Goal: Information Seeking & Learning: Learn about a topic

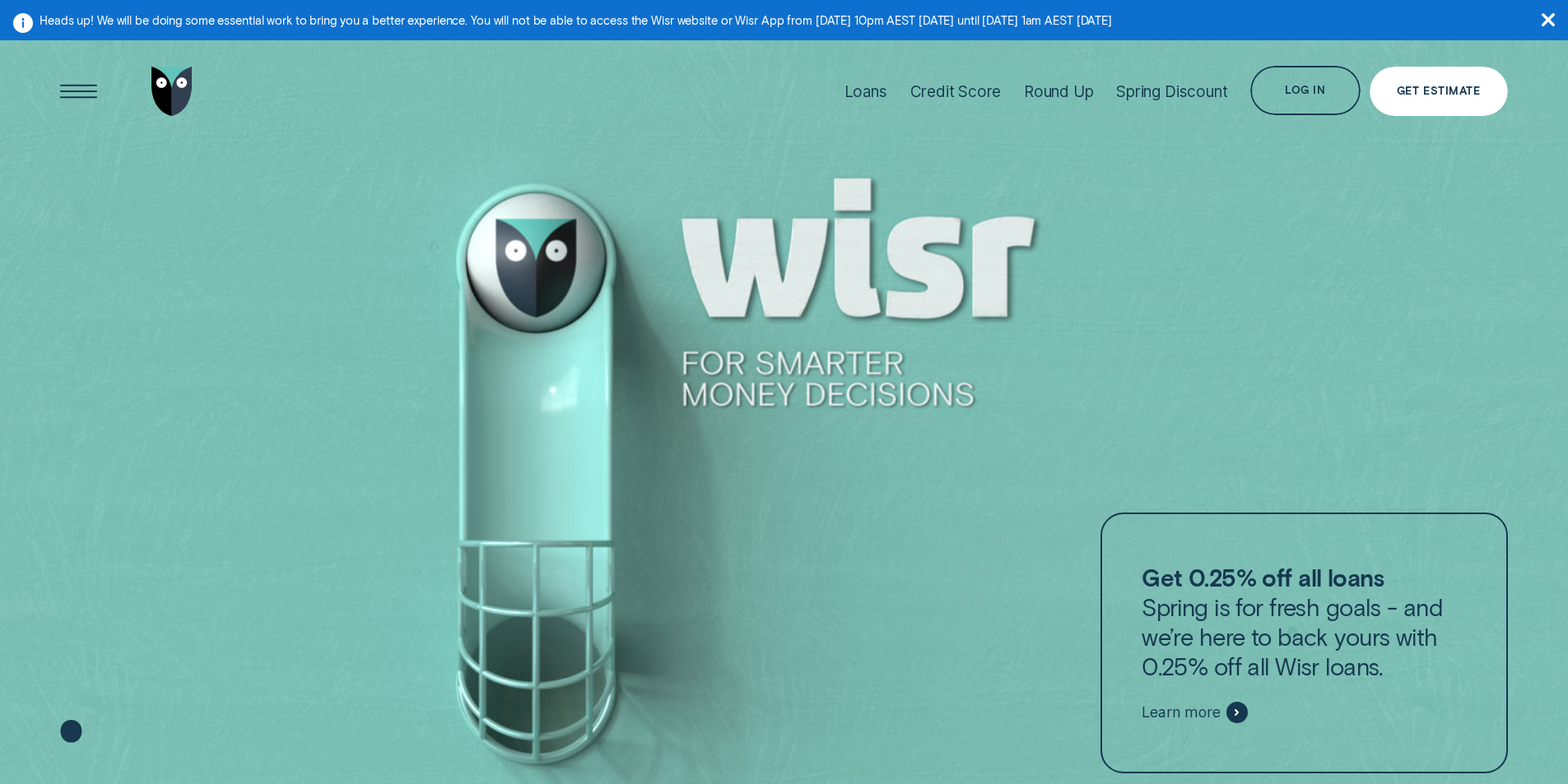
click at [1447, 91] on div "Get Estimate" at bounding box center [1438, 91] width 83 height 10
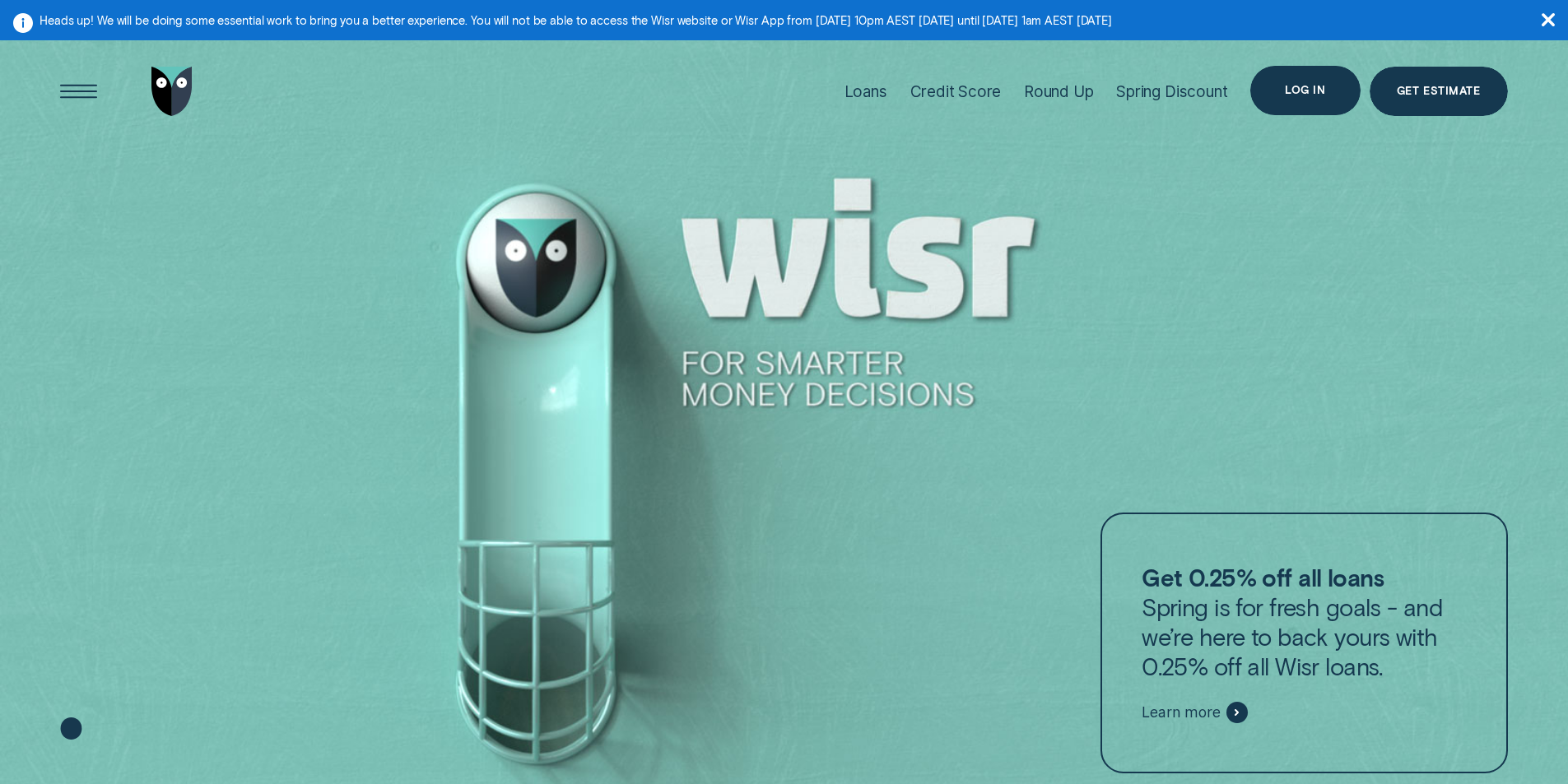
click at [1310, 89] on div "Log in" at bounding box center [1305, 90] width 40 height 10
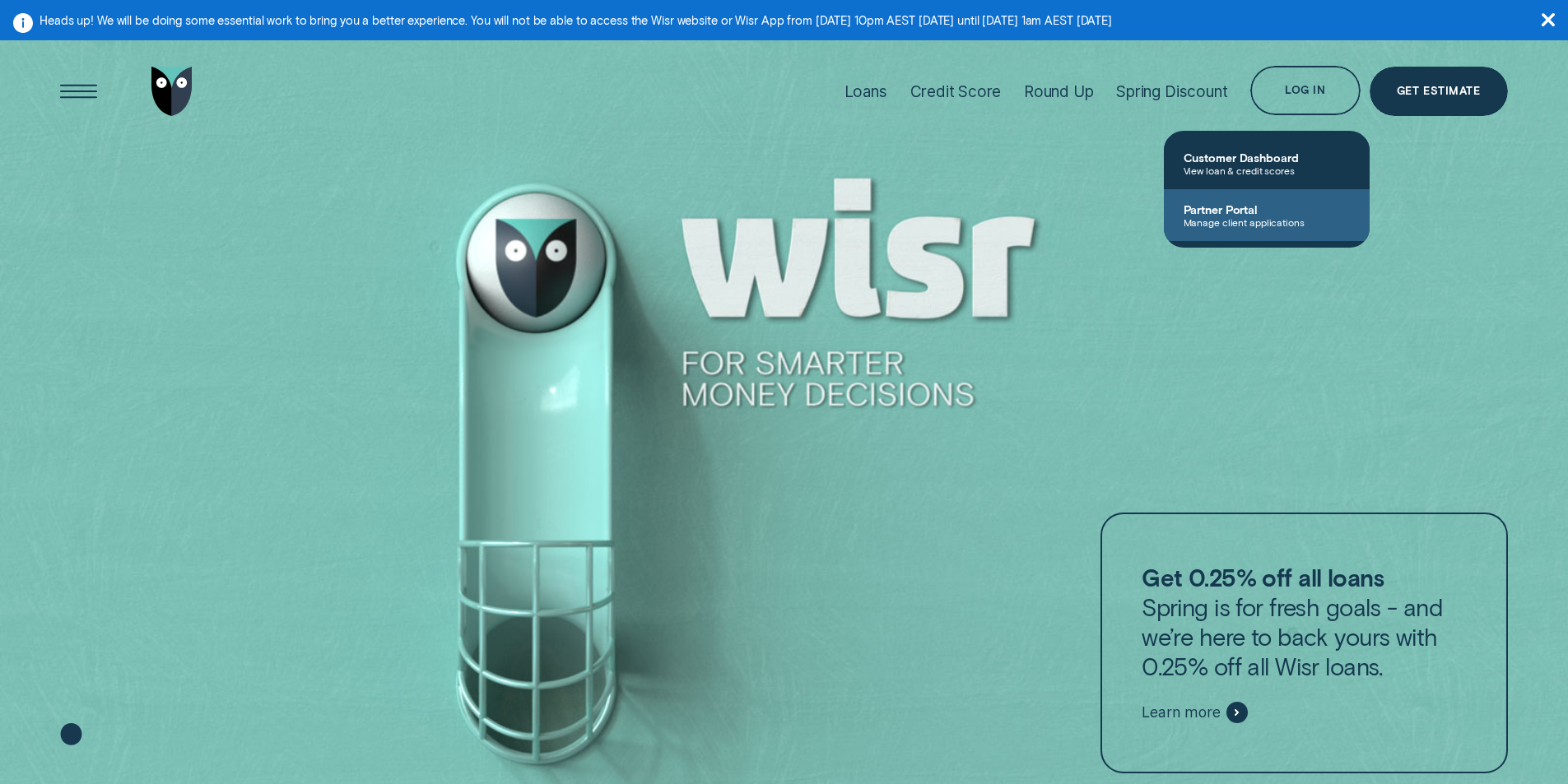
click at [1219, 214] on span "Partner Portal" at bounding box center [1266, 210] width 167 height 14
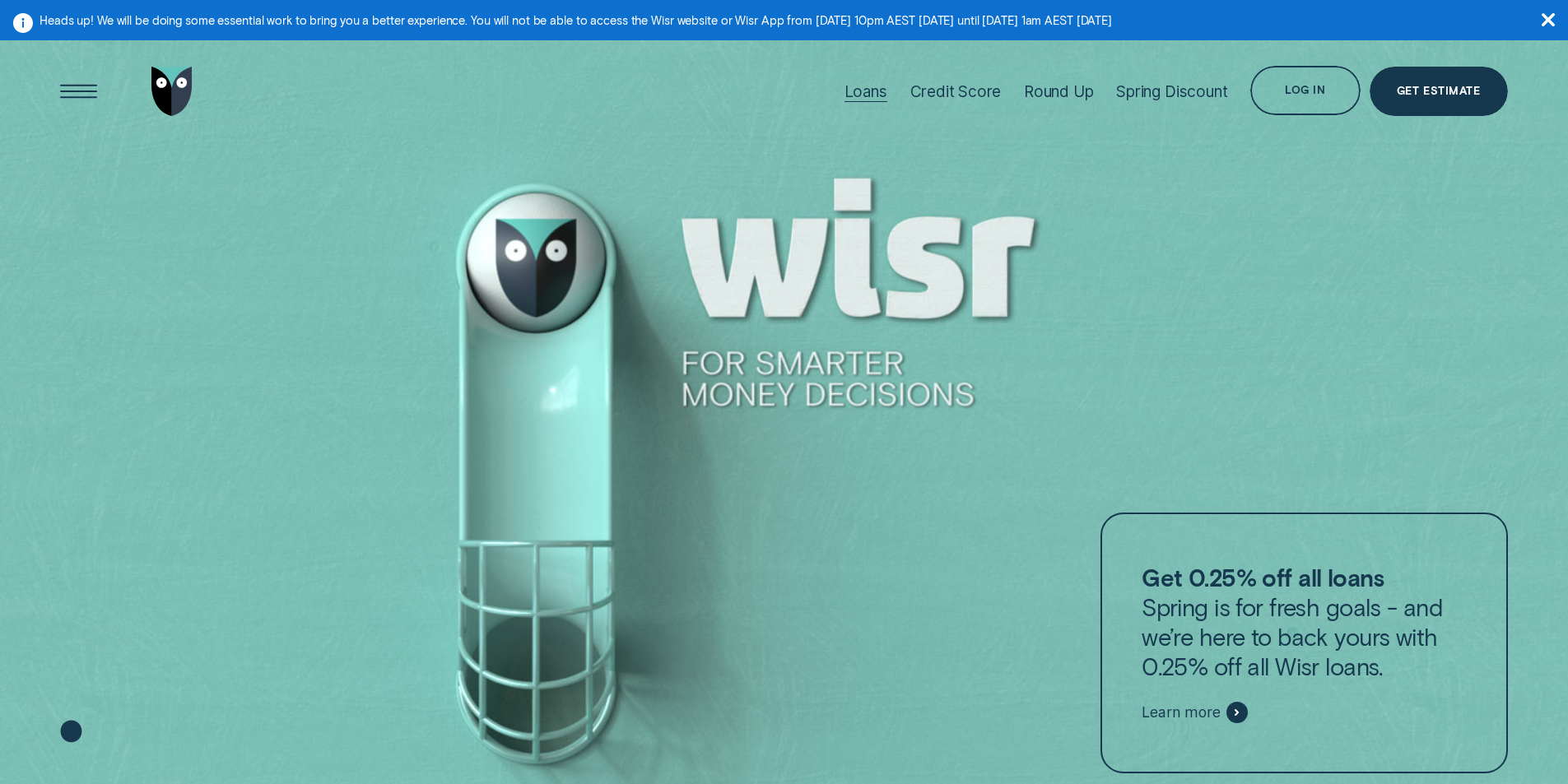
click at [862, 97] on div "Loans" at bounding box center [865, 92] width 43 height 19
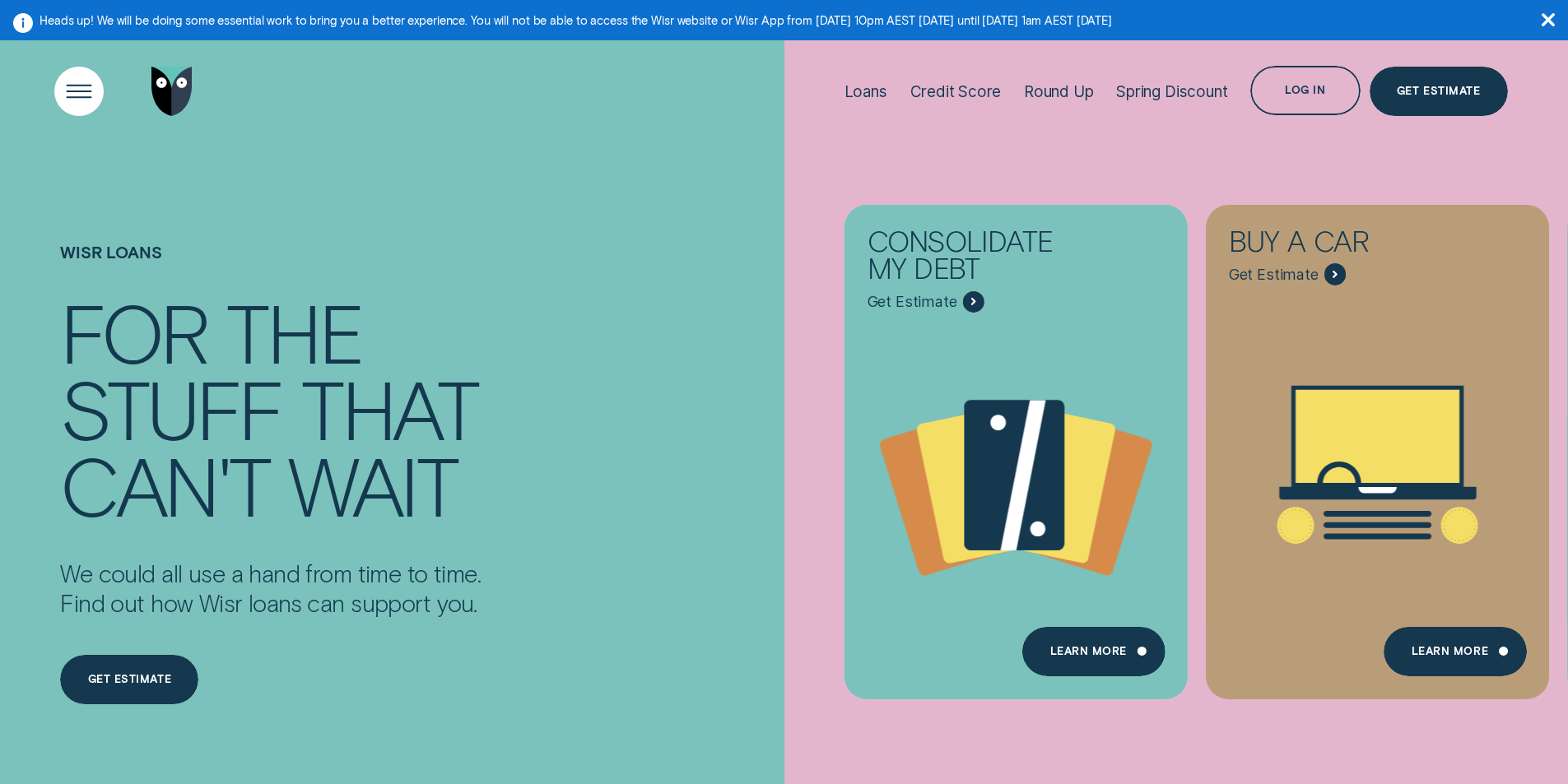
click at [77, 87] on div "Open Menu" at bounding box center [78, 91] width 70 height 70
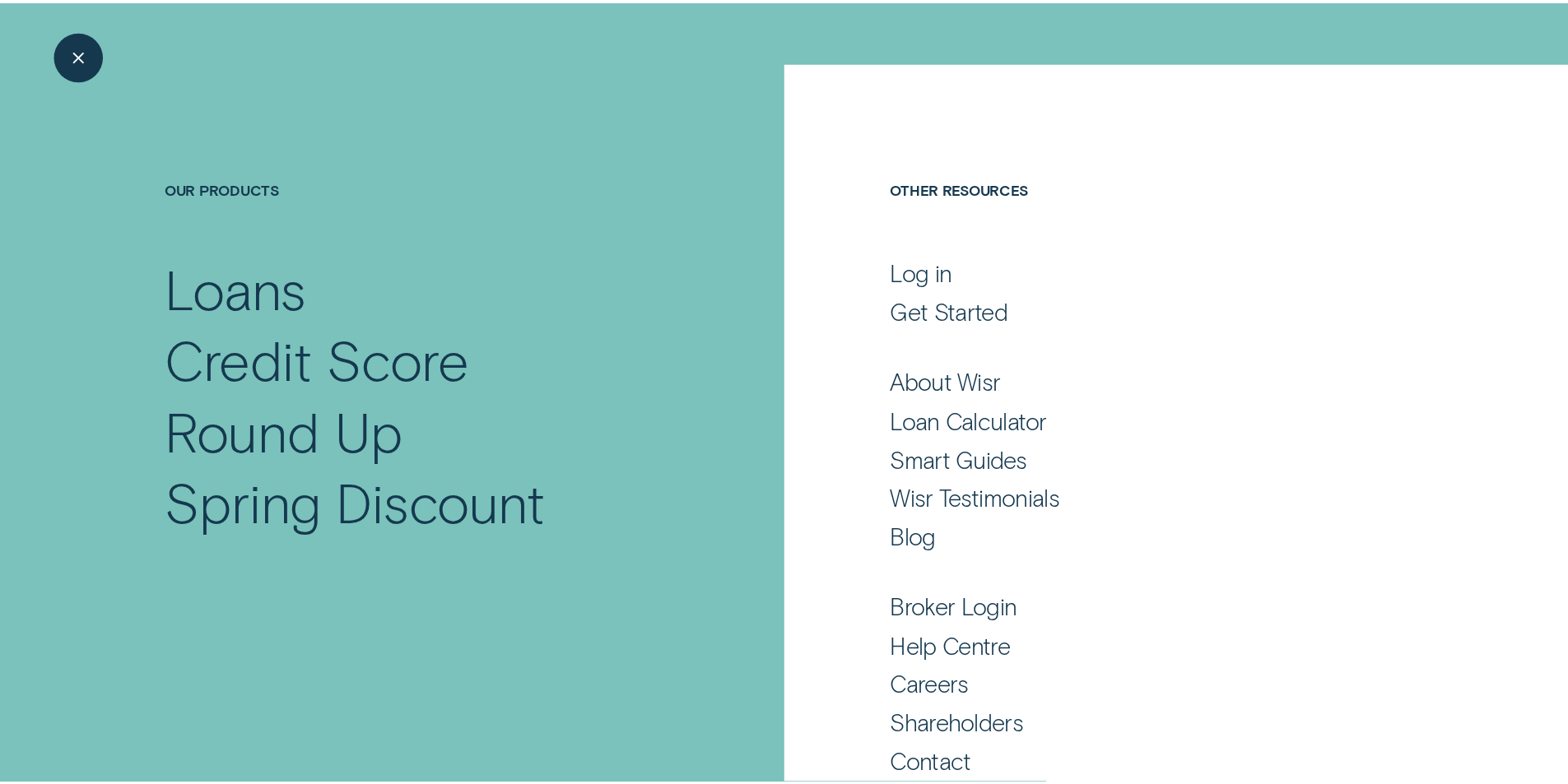
scroll to position [74, 0]
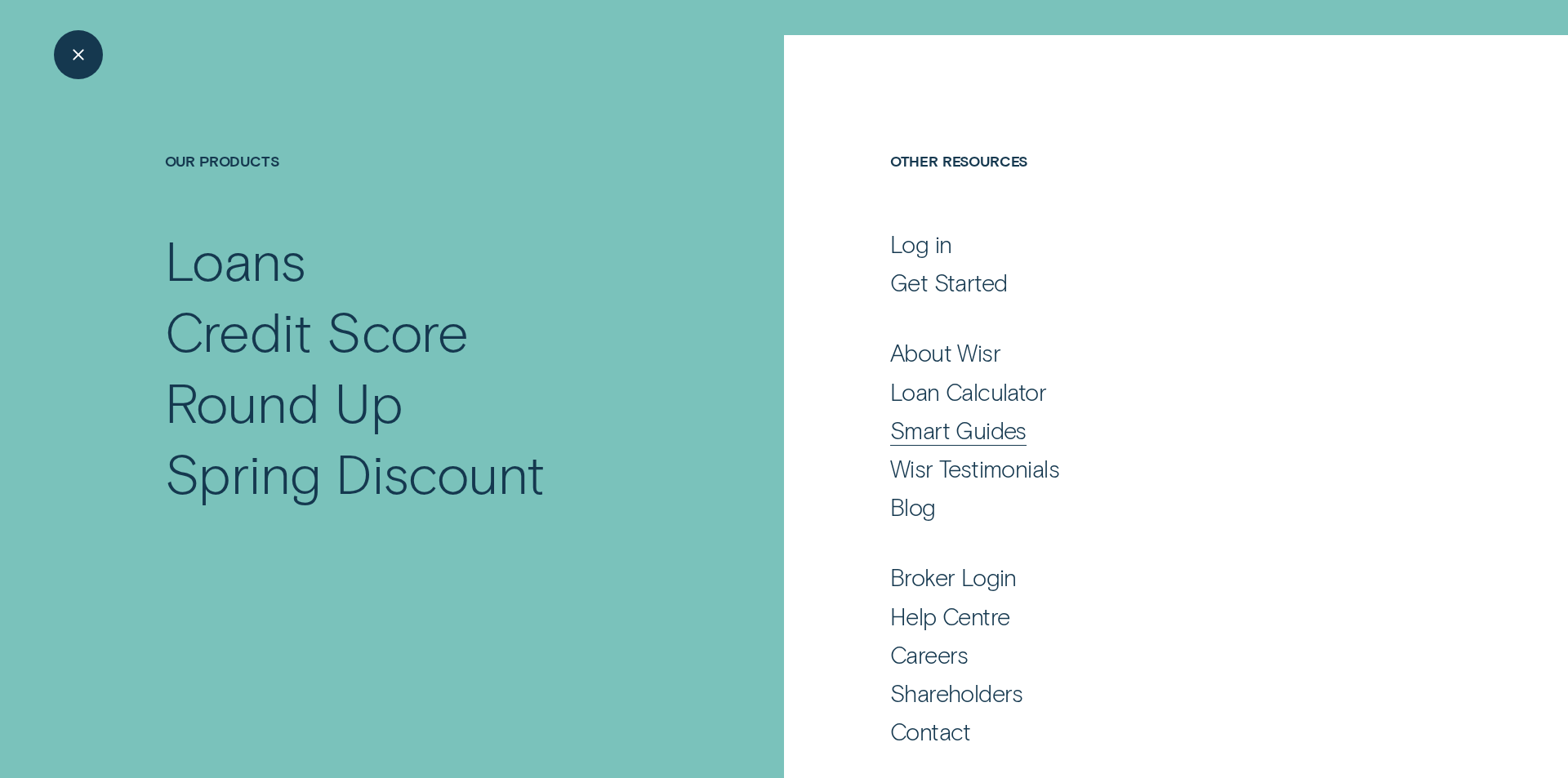
click at [895, 426] on div "Smart Guides" at bounding box center [958, 430] width 137 height 29
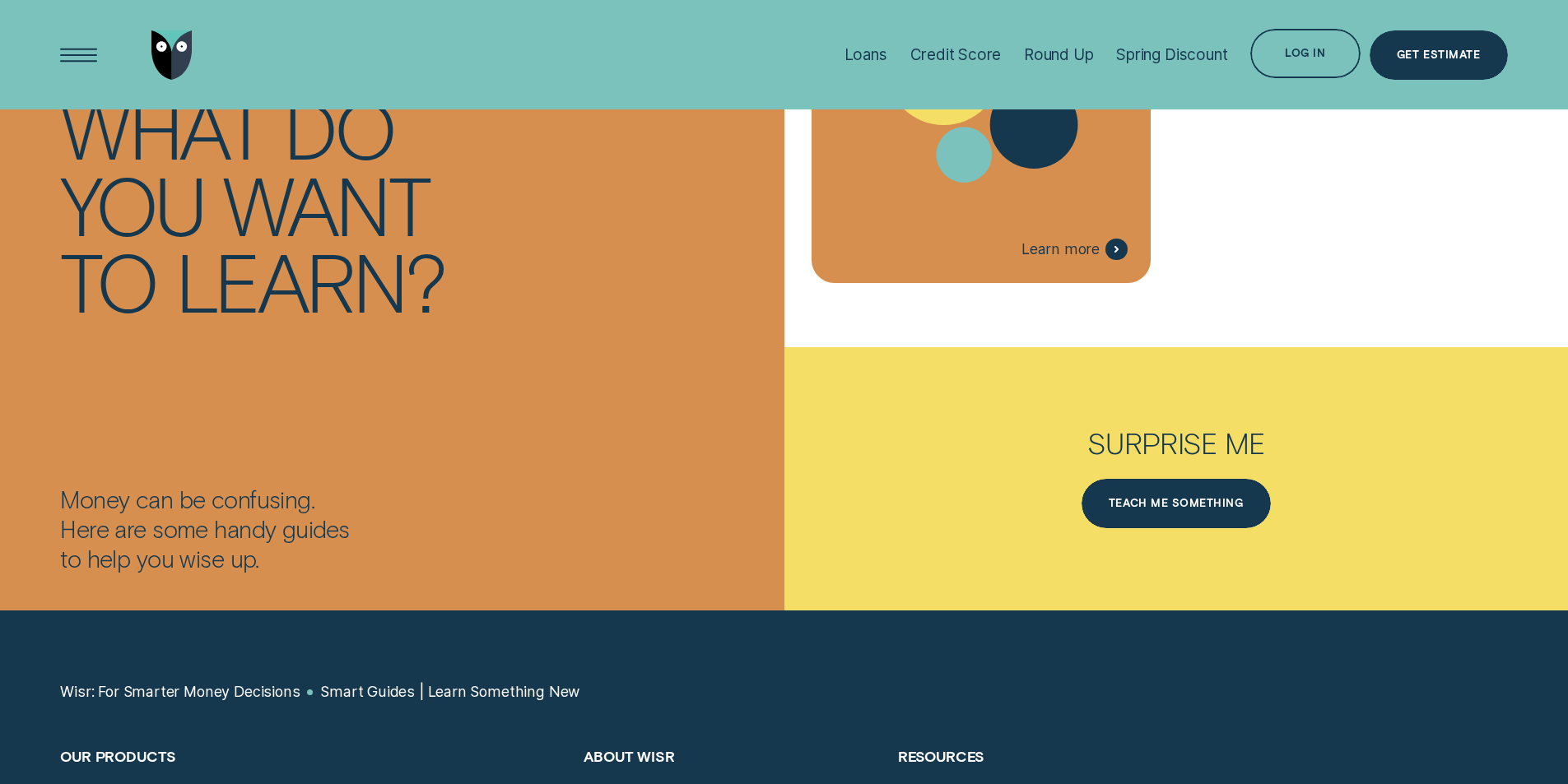
scroll to position [3951, 0]
